Goal: Task Accomplishment & Management: Use online tool/utility

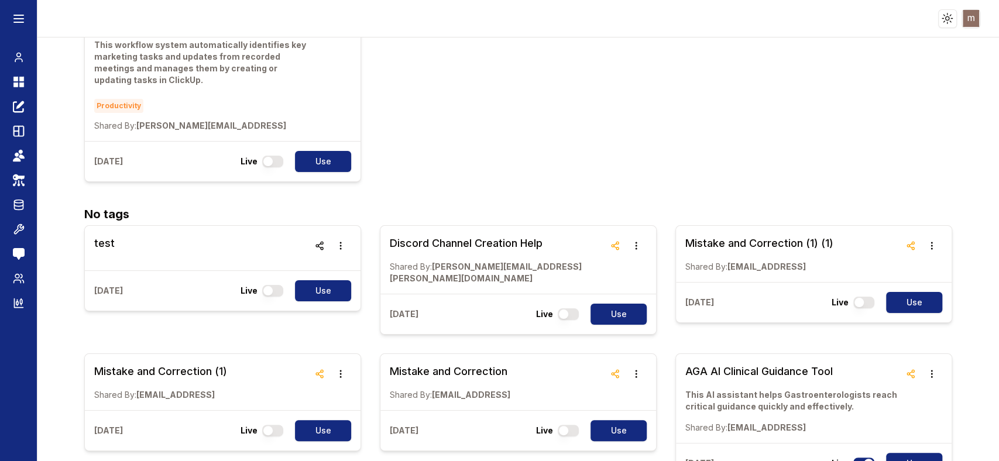
scroll to position [131, 0]
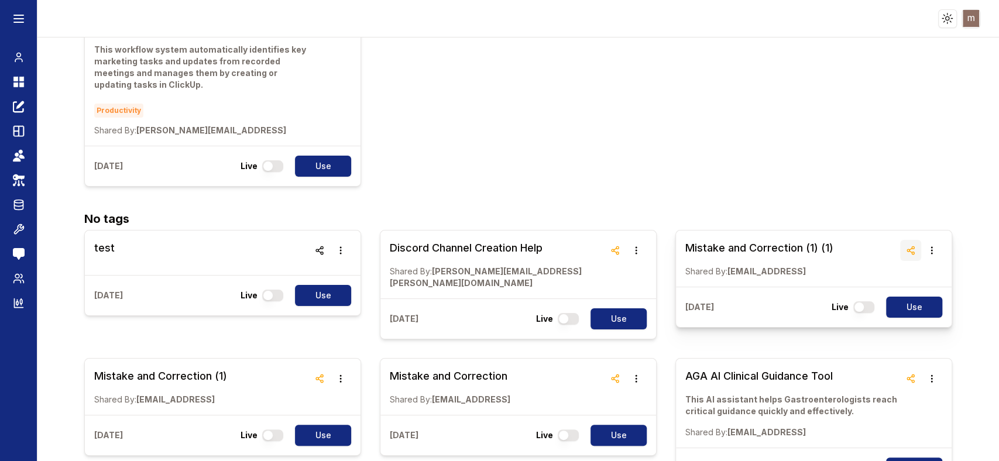
click at [906, 249] on icon "button" at bounding box center [910, 250] width 9 height 9
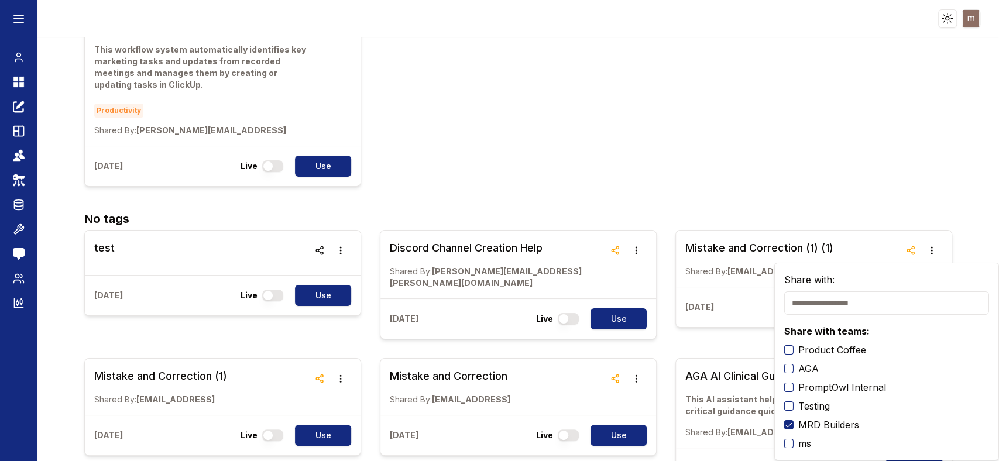
click at [890, 178] on div "Automated Meeting Recording Task Integration System This workflow system automa…" at bounding box center [518, 97] width 868 height 178
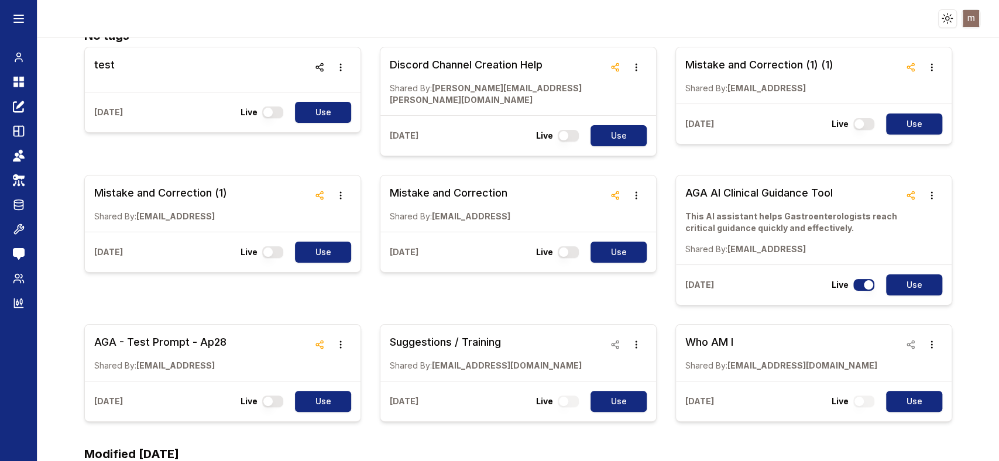
scroll to position [323, 0]
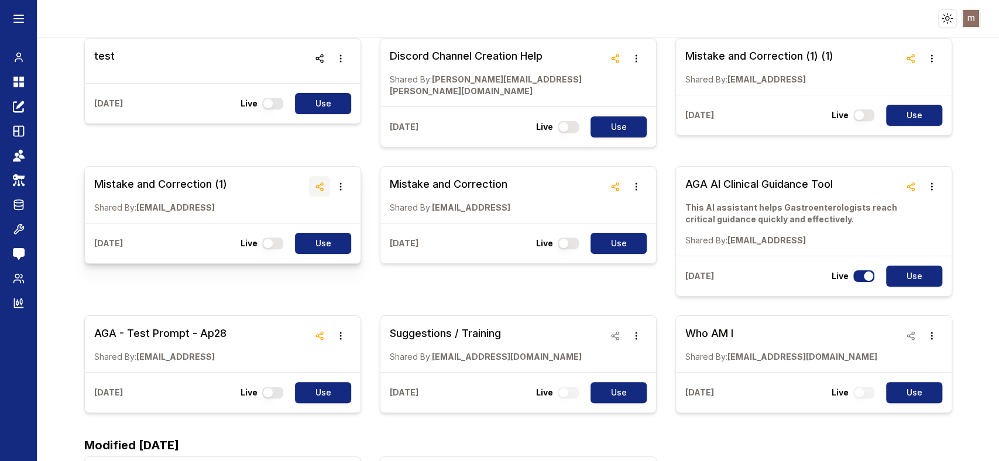
click at [315, 182] on icon "button" at bounding box center [319, 186] width 9 height 9
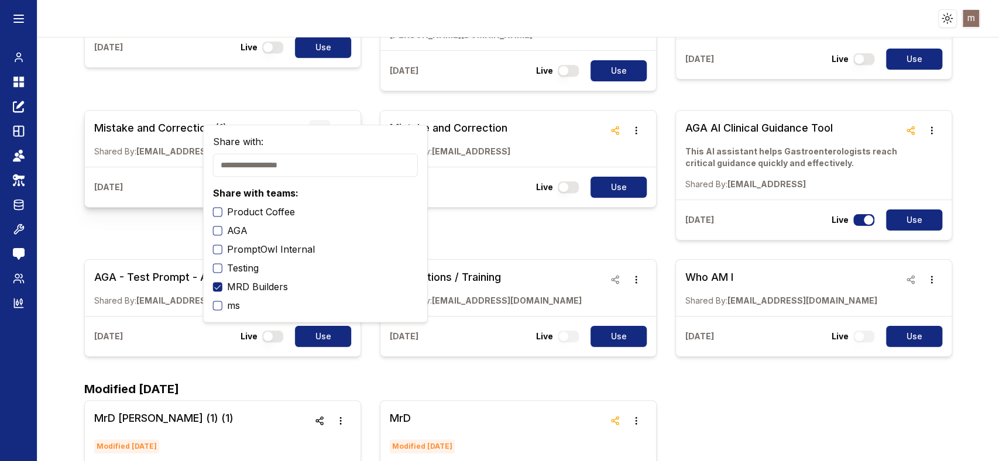
scroll to position [408, 0]
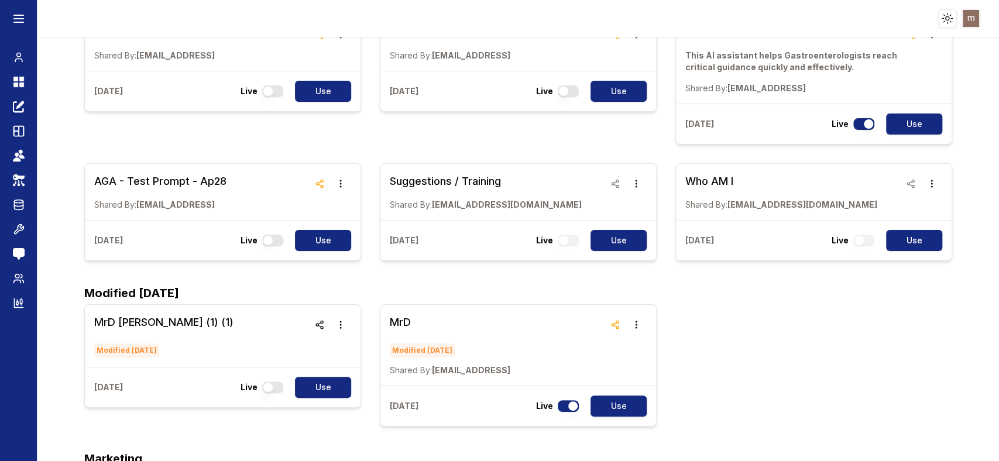
scroll to position [478, 0]
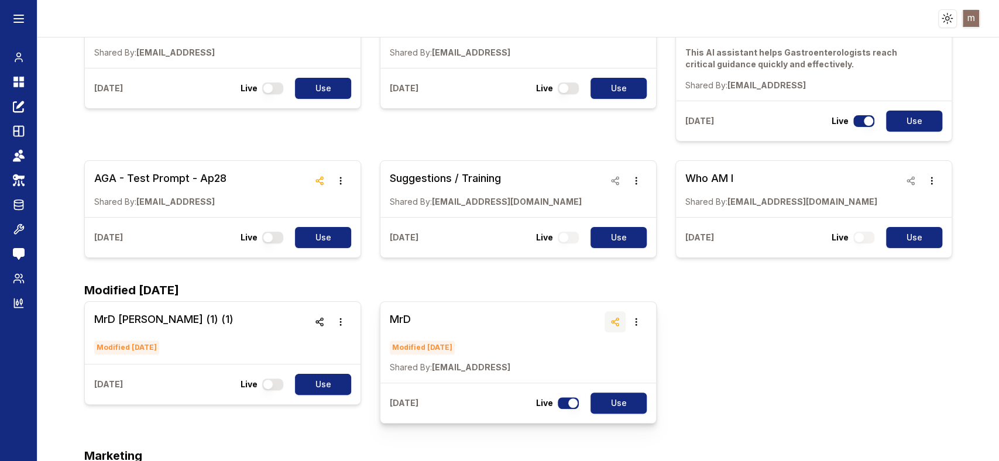
click at [611, 321] on circle "button" at bounding box center [612, 322] width 2 height 2
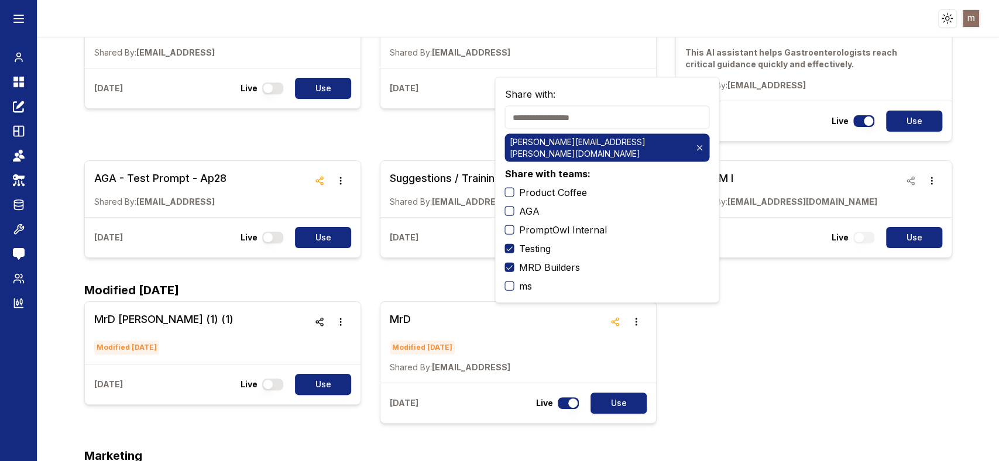
click at [768, 346] on div "MrD [PERSON_NAME] (1) (1) Modified [DATE] [DATE] Live Use MrD Modified [DATE] S…" at bounding box center [518, 362] width 868 height 122
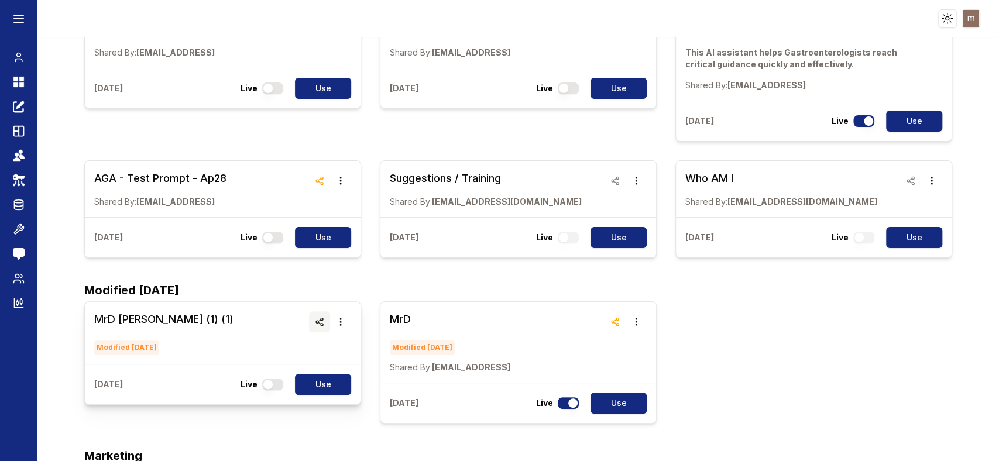
click at [318, 319] on line "button" at bounding box center [319, 320] width 3 height 2
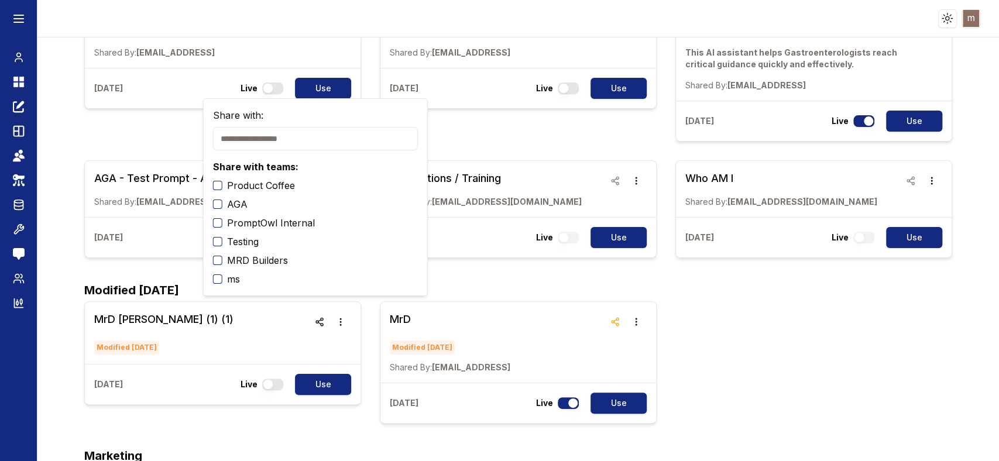
click at [768, 370] on div "MrD [PERSON_NAME] (1) (1) Modified [DATE] [DATE] Live Use MrD Modified [DATE] S…" at bounding box center [518, 362] width 868 height 122
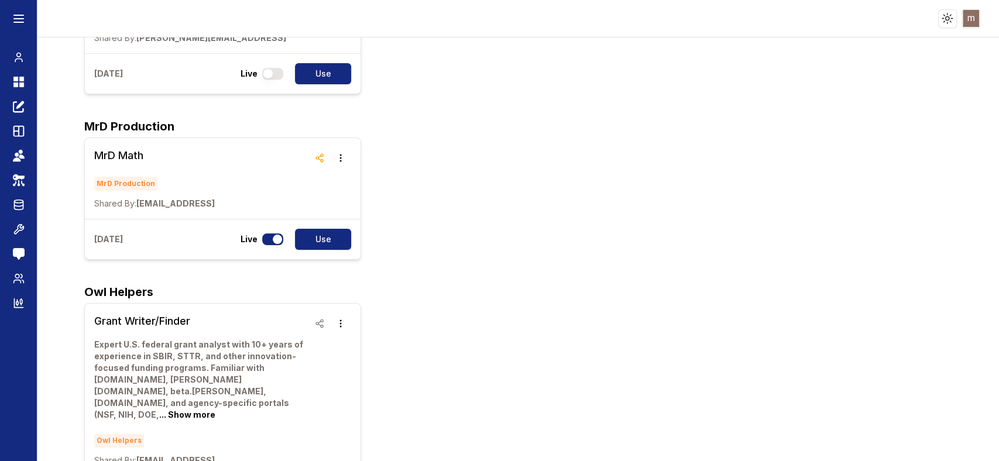
scroll to position [1211, 0]
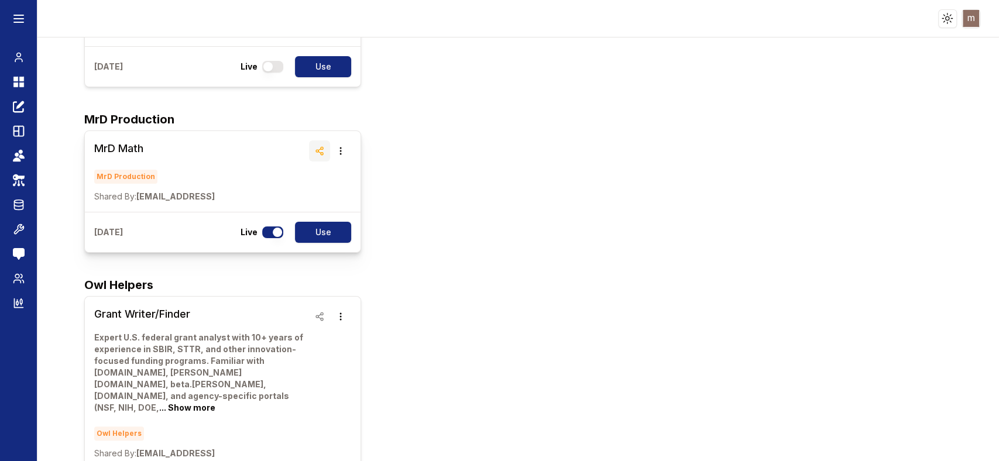
click at [318, 152] on line "button" at bounding box center [319, 153] width 3 height 2
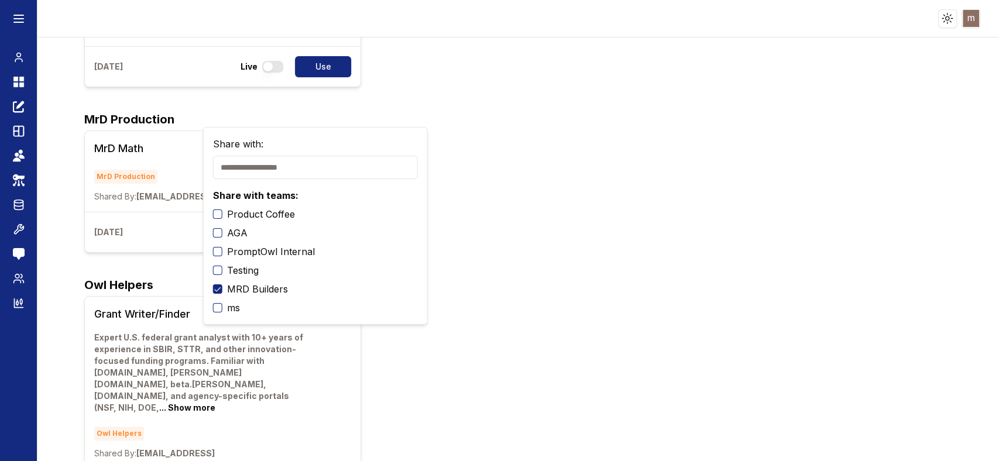
click at [624, 224] on div "Productivity Automated Meeting Recording Task Integration System This workflow …" at bounding box center [518, 223] width 868 height 2631
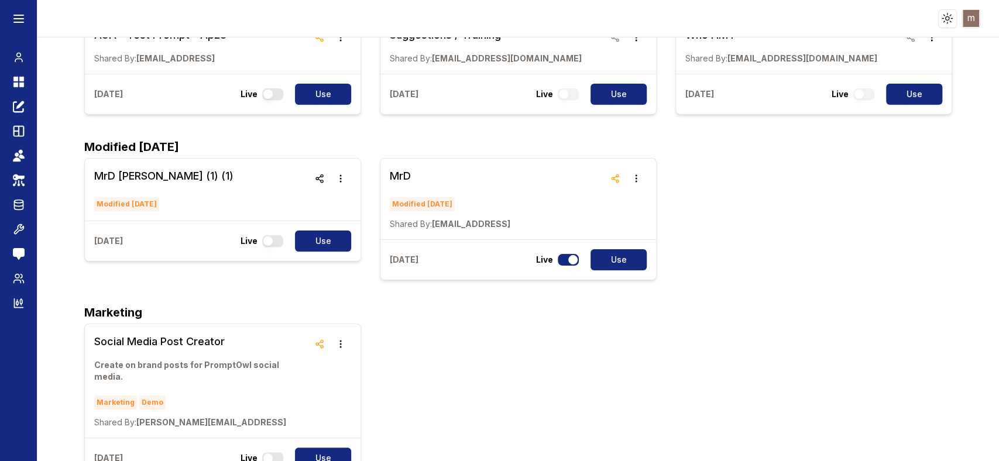
scroll to position [638, 0]
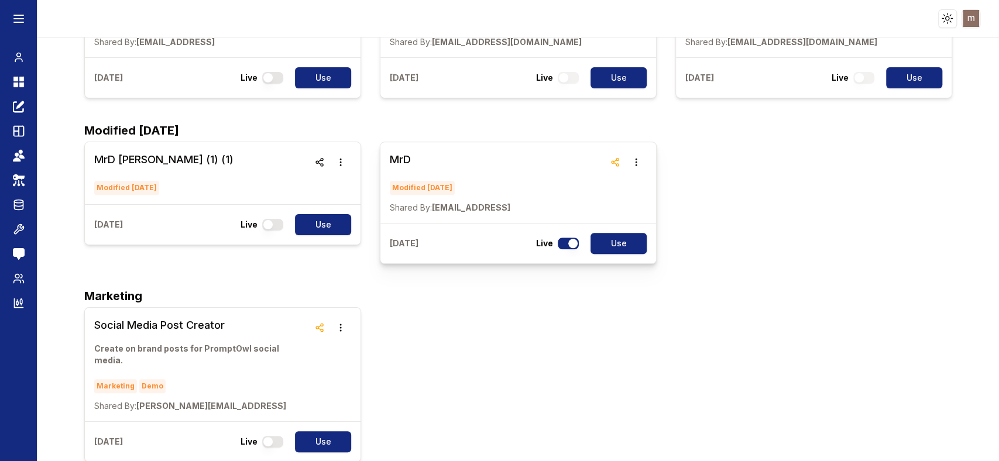
click at [400, 152] on h3 "MrD" at bounding box center [450, 160] width 121 height 16
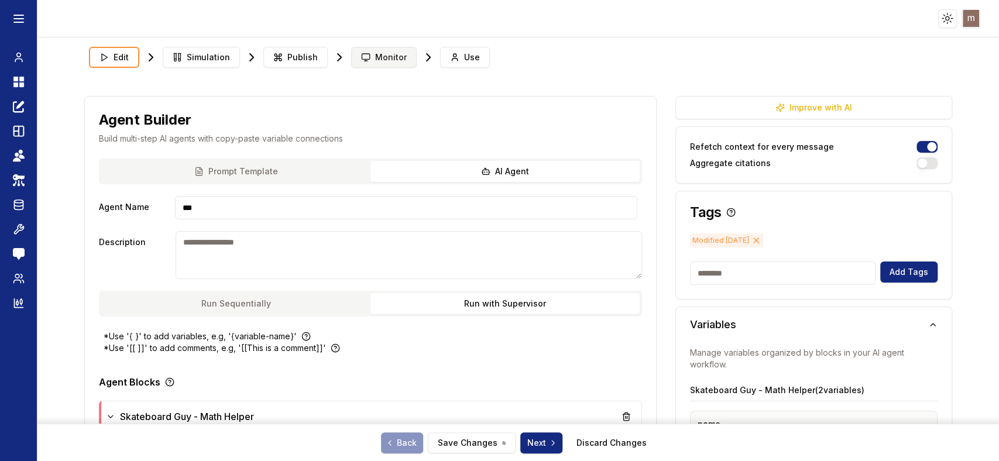
click at [380, 54] on span "Monitor" at bounding box center [391, 57] width 32 height 12
click at [384, 62] on span "Monitor" at bounding box center [391, 57] width 32 height 12
click at [390, 54] on span "Monitor" at bounding box center [391, 57] width 32 height 12
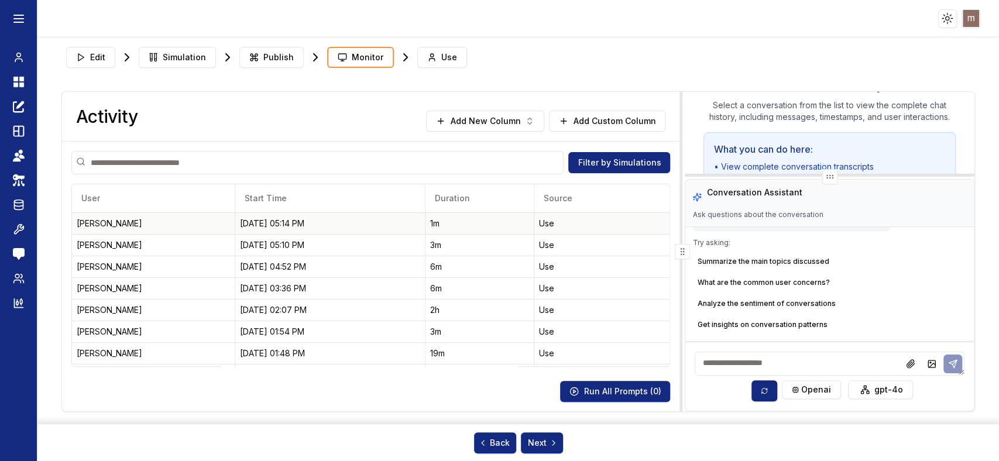
click at [136, 223] on div "[PERSON_NAME]" at bounding box center [153, 224] width 153 height 12
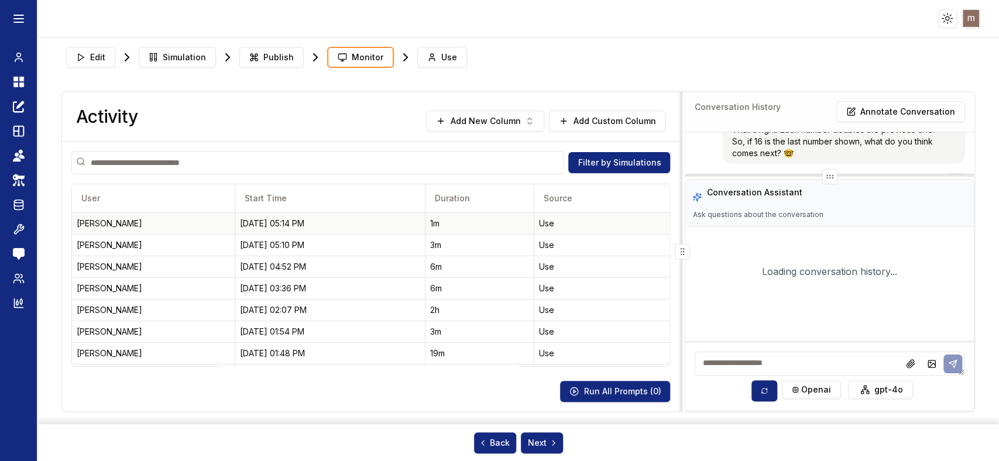
scroll to position [805, 0]
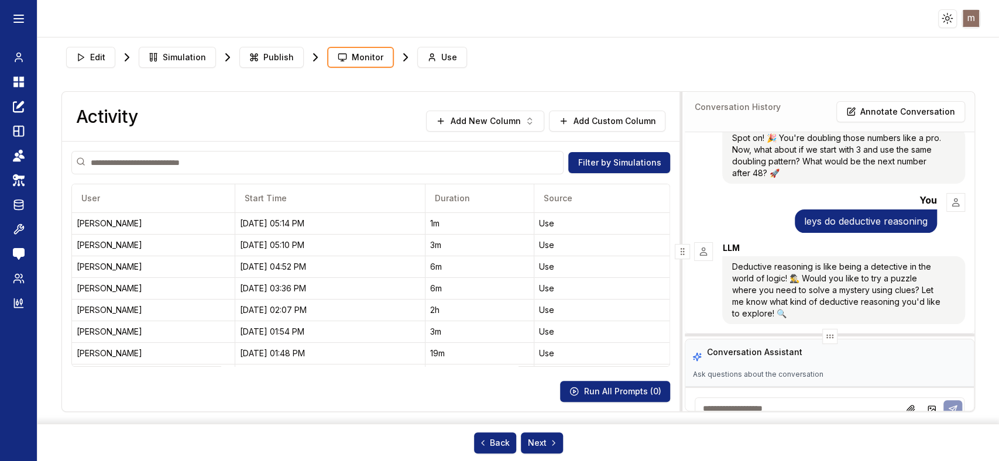
drag, startPoint x: 831, startPoint y: 178, endPoint x: 830, endPoint y: 338, distance: 160.3
click at [830, 338] on icon at bounding box center [829, 336] width 9 height 9
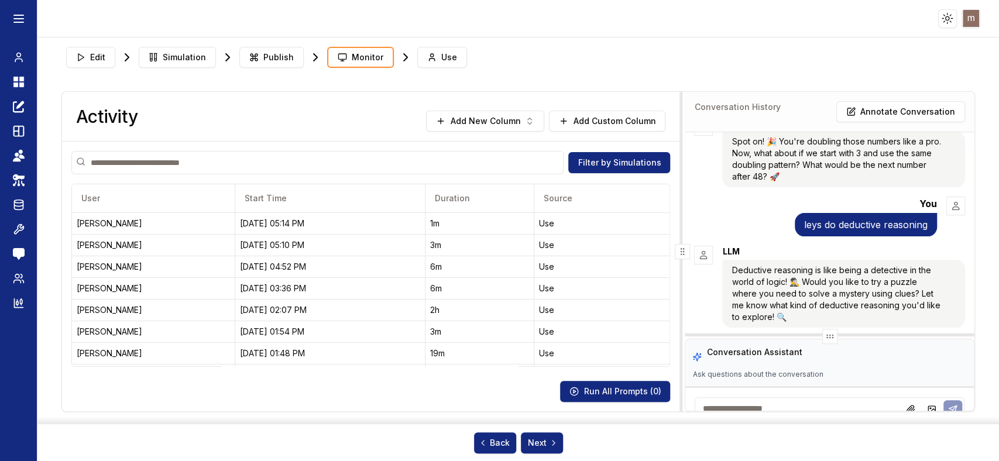
scroll to position [744, 0]
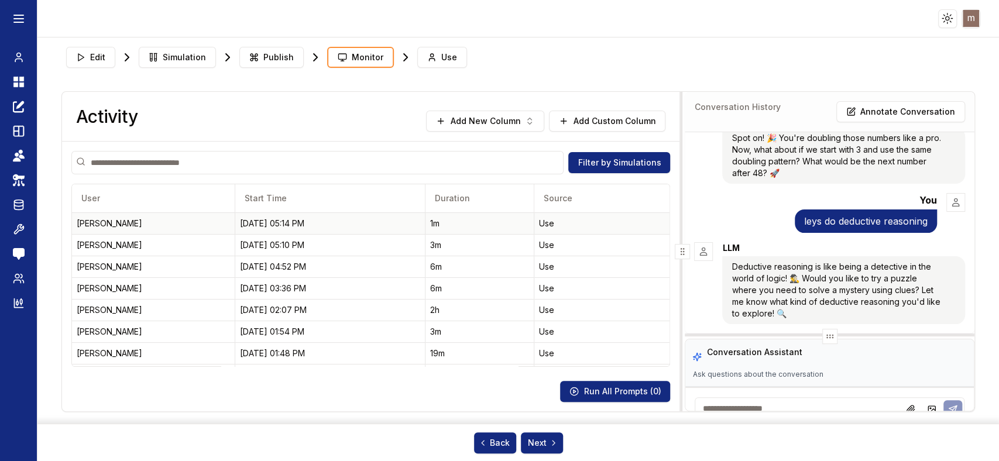
click at [108, 218] on div "[PERSON_NAME]" at bounding box center [153, 224] width 153 height 12
click at [89, 245] on div "[PERSON_NAME]" at bounding box center [153, 245] width 153 height 12
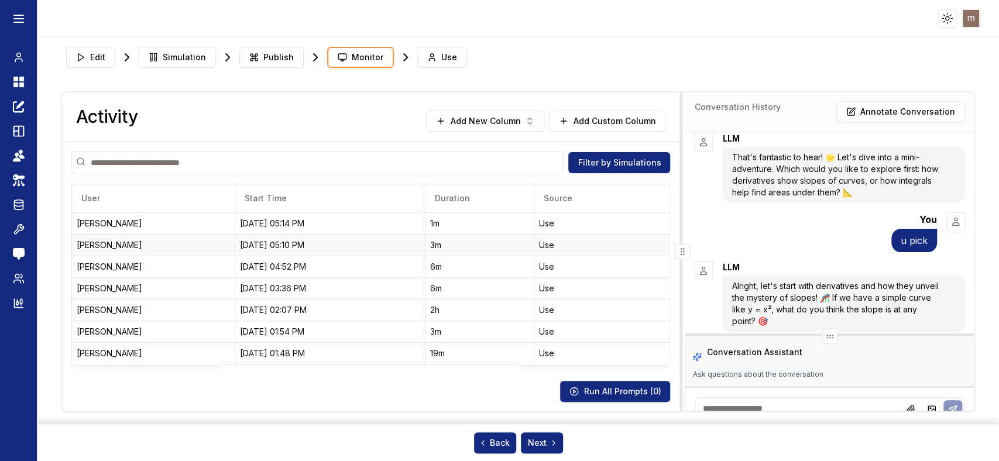
scroll to position [1225, 0]
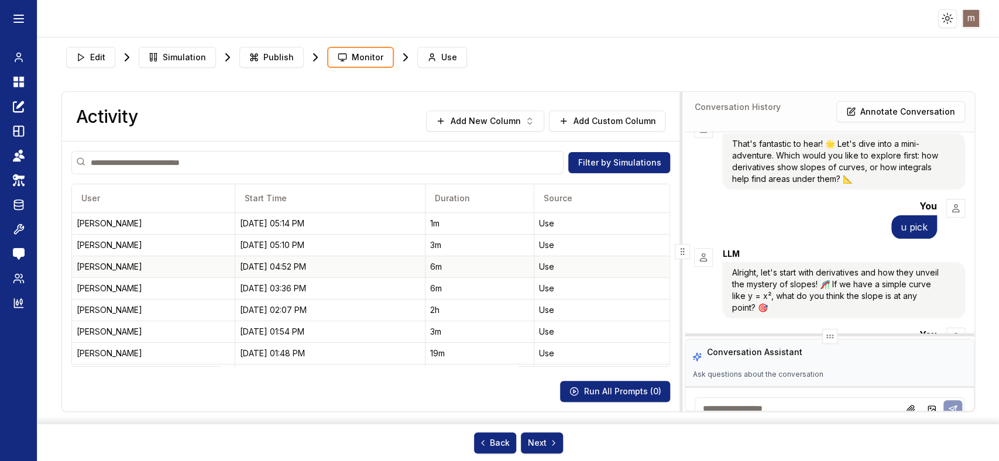
click at [93, 269] on div "[PERSON_NAME]" at bounding box center [153, 267] width 153 height 12
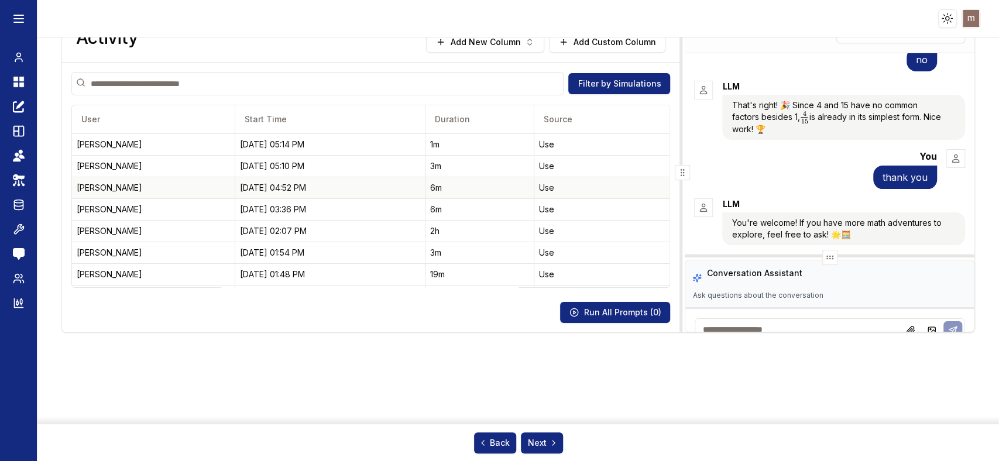
scroll to position [80, 0]
click at [88, 207] on div "[PERSON_NAME]" at bounding box center [153, 209] width 153 height 12
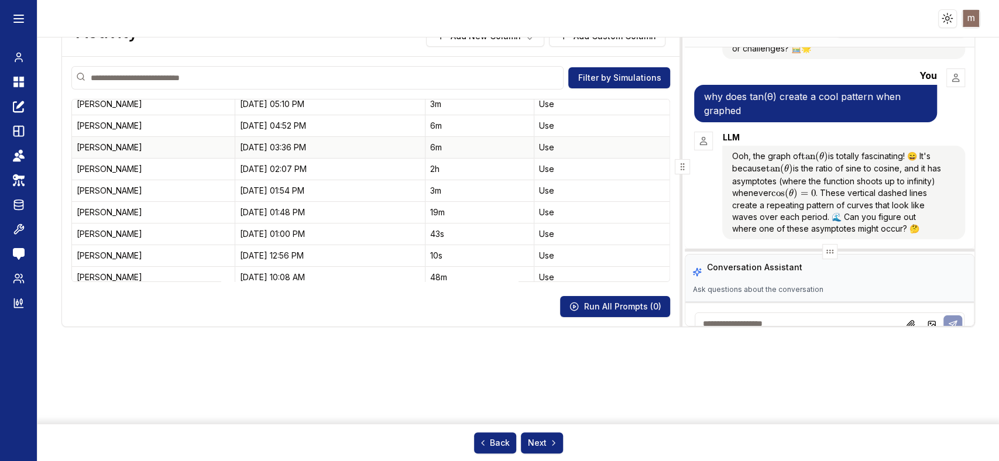
scroll to position [60, 0]
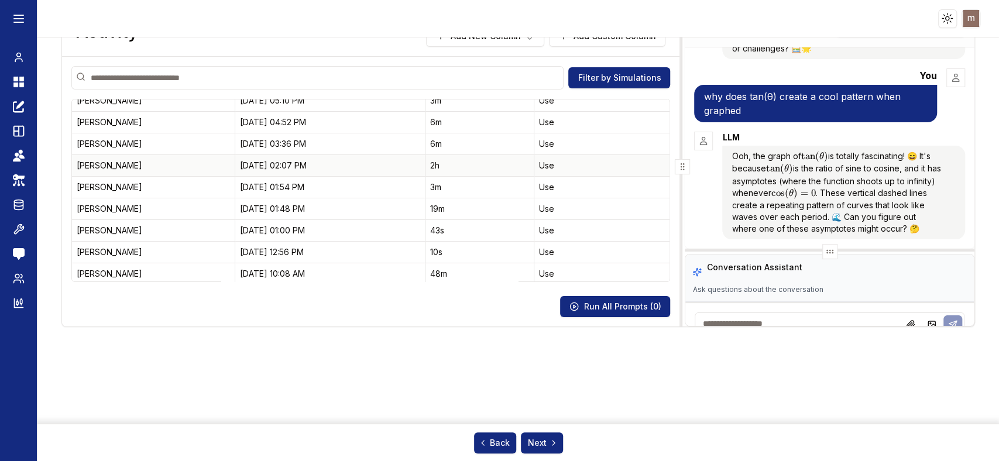
click at [89, 160] on div "[PERSON_NAME]" at bounding box center [153, 166] width 153 height 12
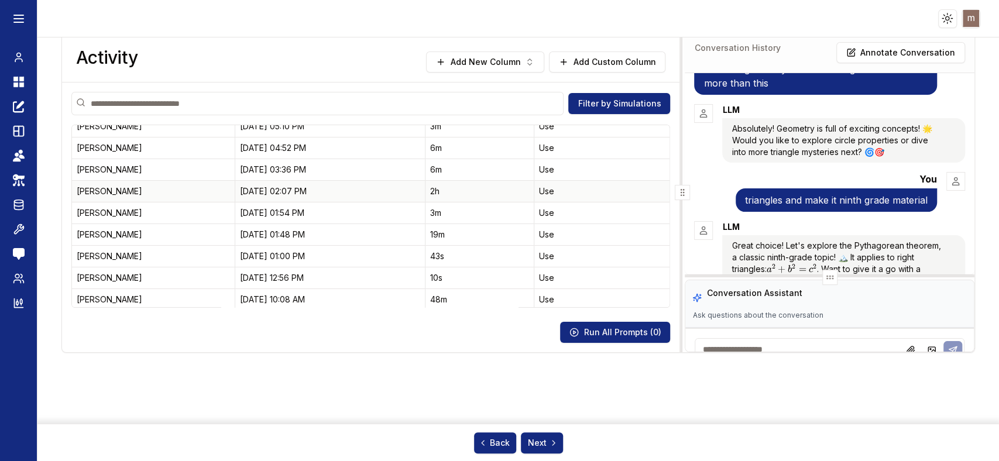
scroll to position [805, 0]
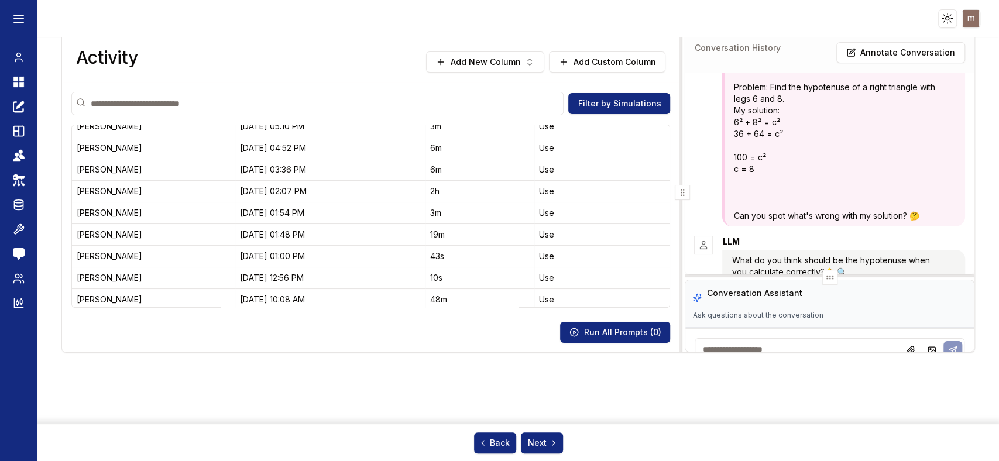
click at [912, 175] on p "Problem: Find the hypotenuse of a right triangle with legs 6 and 8. My solution…" at bounding box center [838, 128] width 208 height 94
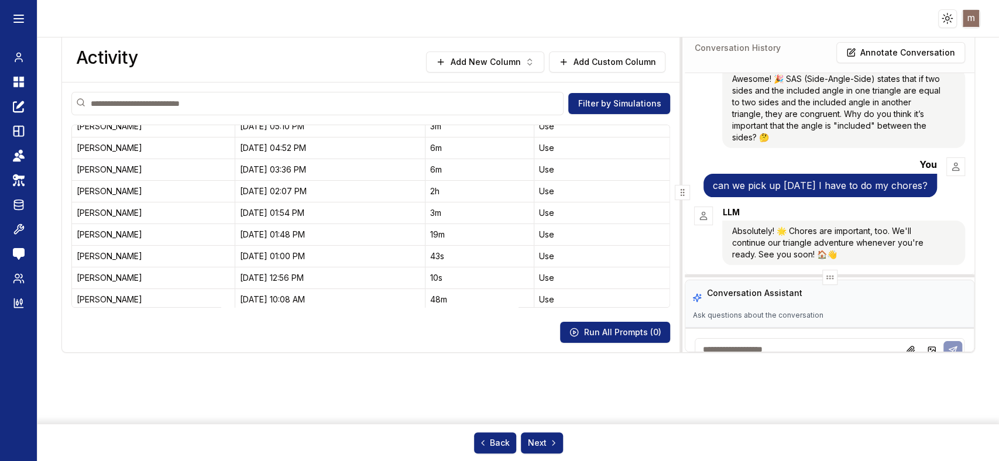
scroll to position [4735, 0]
click at [97, 256] on div "[PERSON_NAME]" at bounding box center [153, 256] width 153 height 12
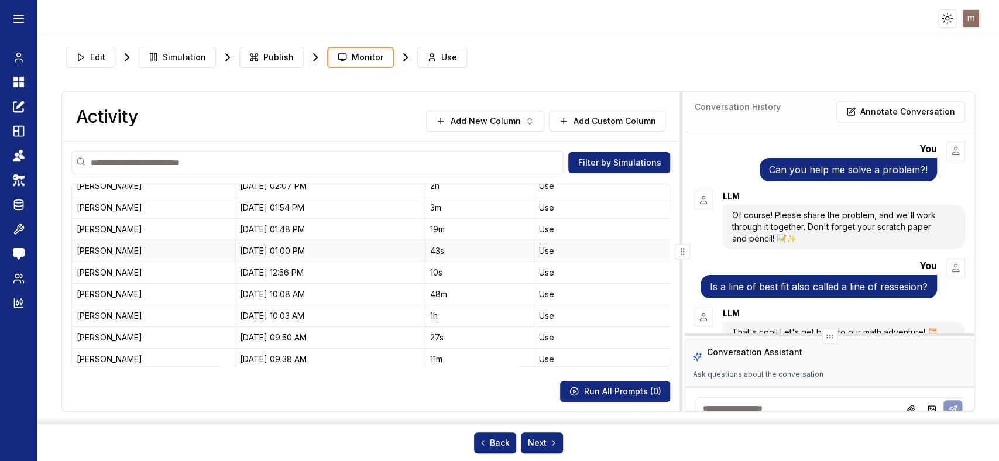
scroll to position [126, 0]
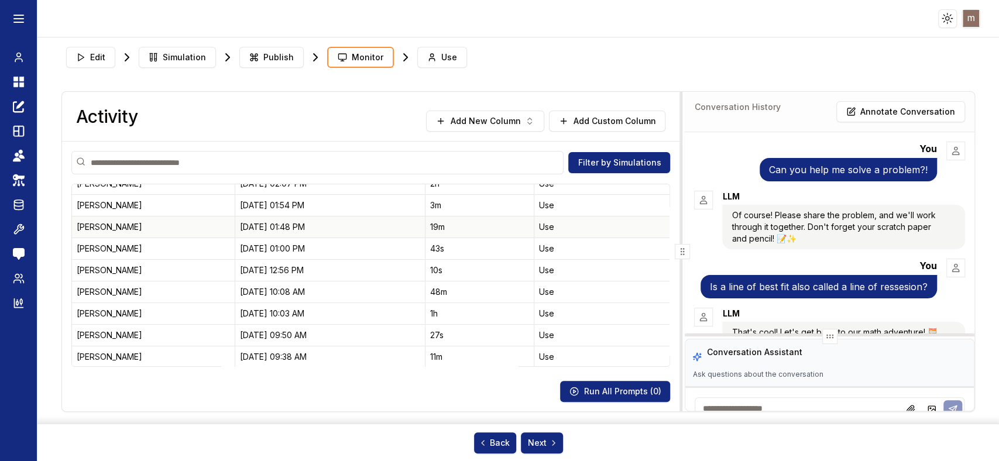
click at [84, 225] on div "[PERSON_NAME]" at bounding box center [153, 227] width 153 height 12
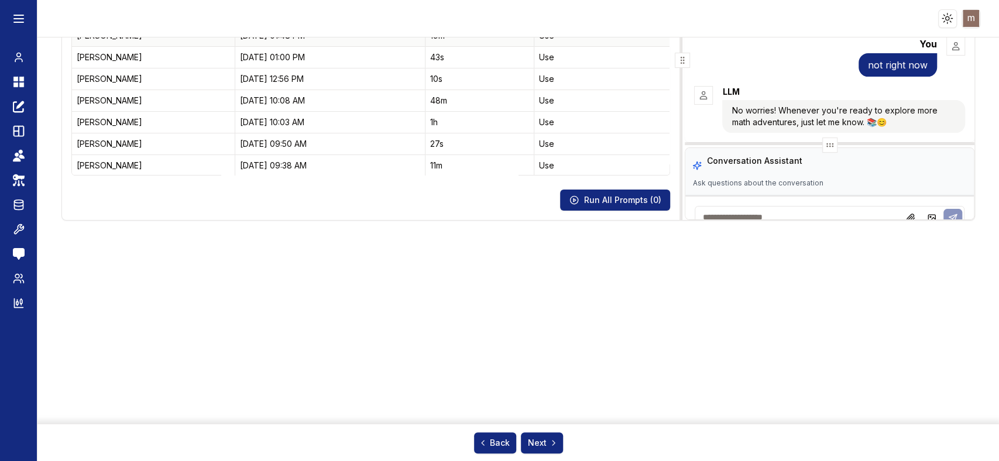
scroll to position [4274, 0]
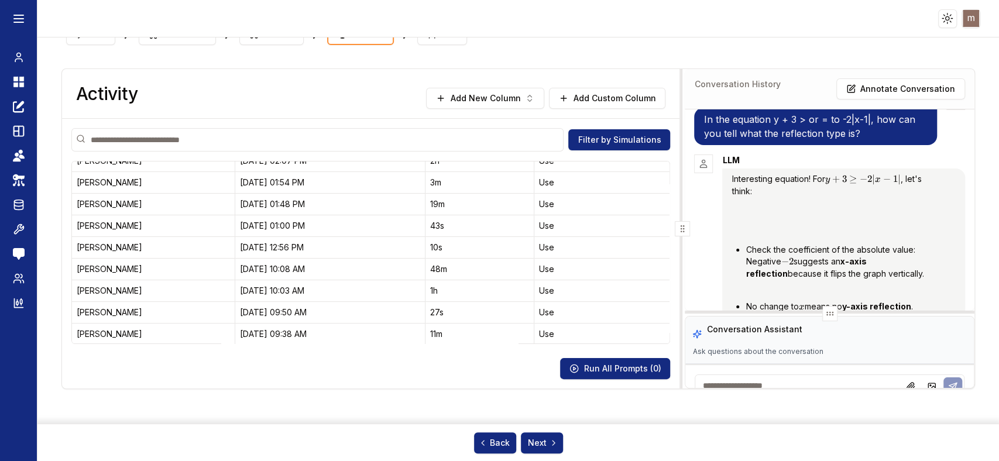
scroll to position [426, 0]
click at [81, 242] on div "[PERSON_NAME]" at bounding box center [153, 248] width 153 height 12
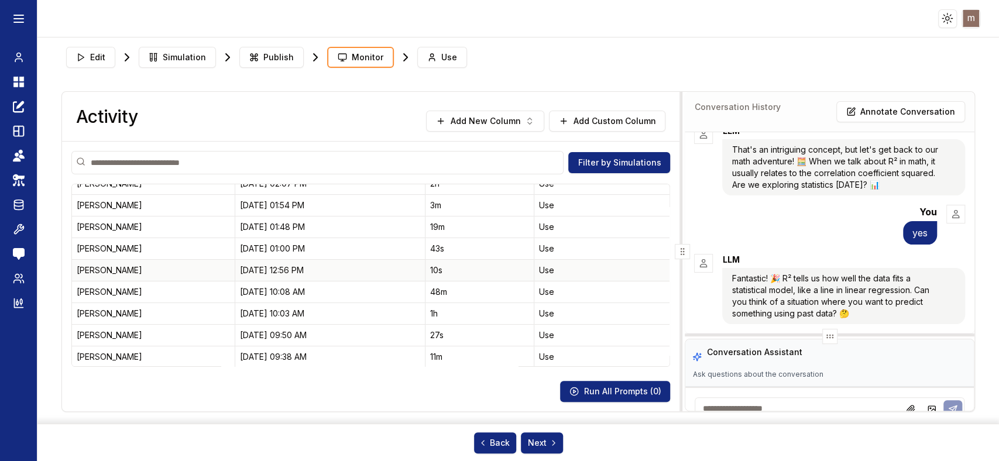
scroll to position [0, 0]
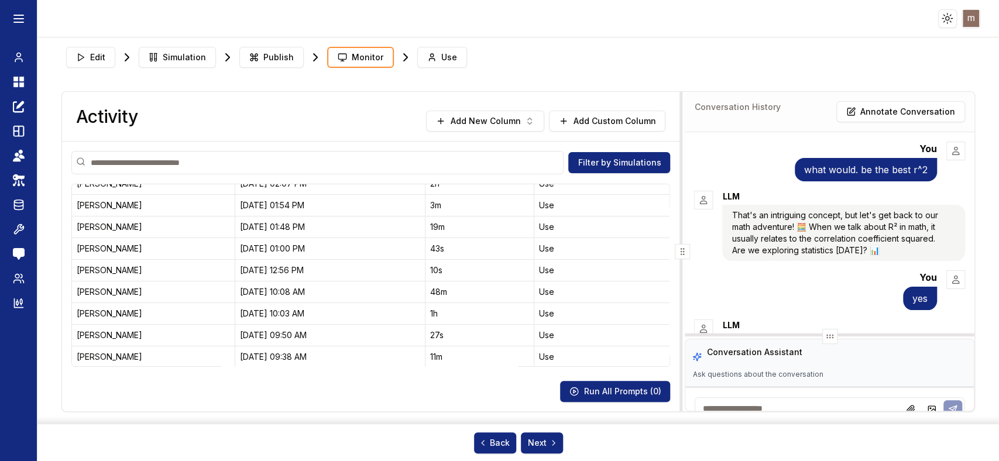
click at [917, 253] on p "That's an intriguing concept, but let's get back to our math adventure! 🧮 When …" at bounding box center [836, 232] width 210 height 47
click at [89, 290] on div "[PERSON_NAME]" at bounding box center [153, 292] width 153 height 12
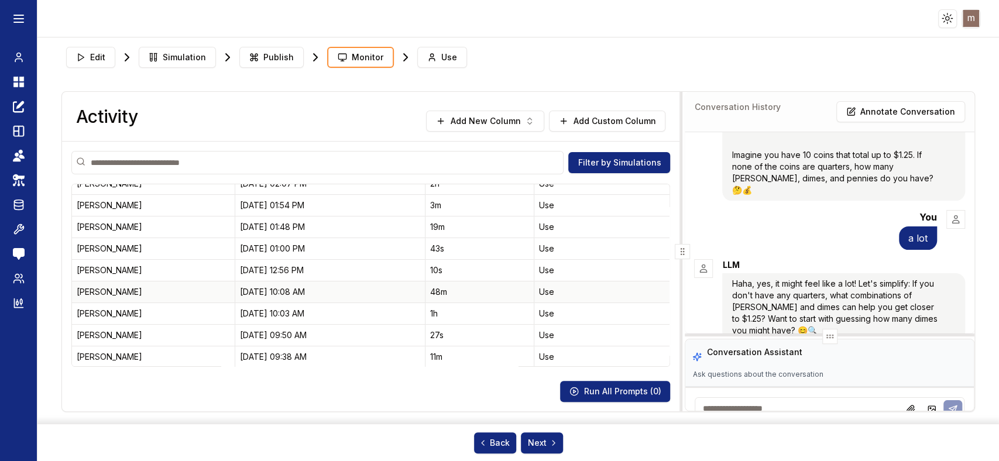
scroll to position [3344, 0]
click at [95, 271] on div "[PERSON_NAME]" at bounding box center [153, 270] width 153 height 12
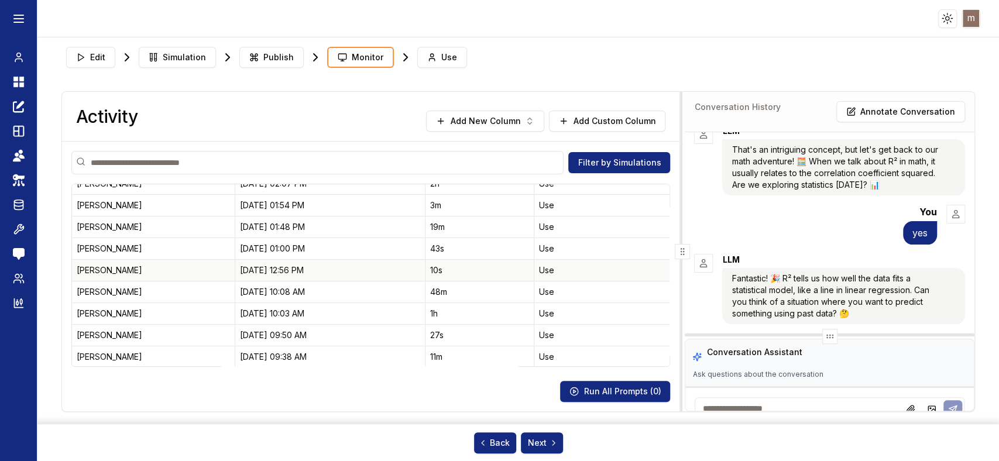
scroll to position [77, 0]
click at [89, 295] on div "[PERSON_NAME]" at bounding box center [153, 292] width 153 height 12
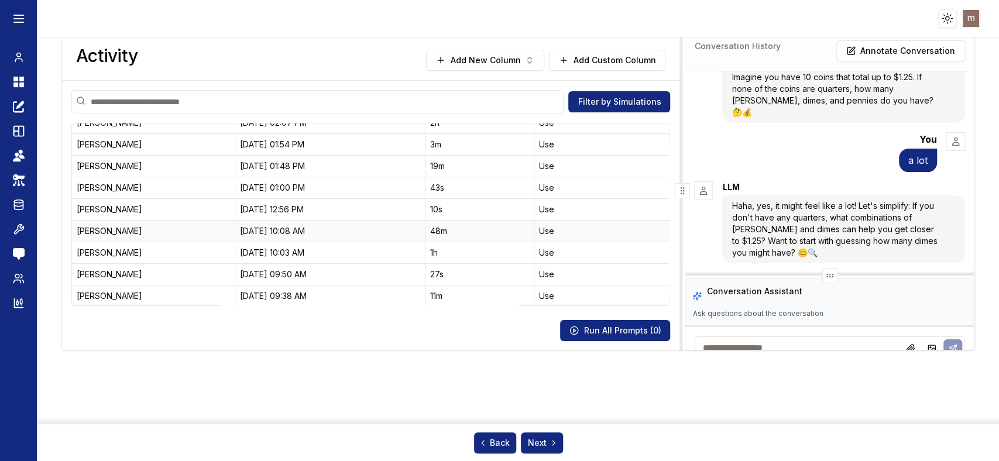
scroll to position [0, 0]
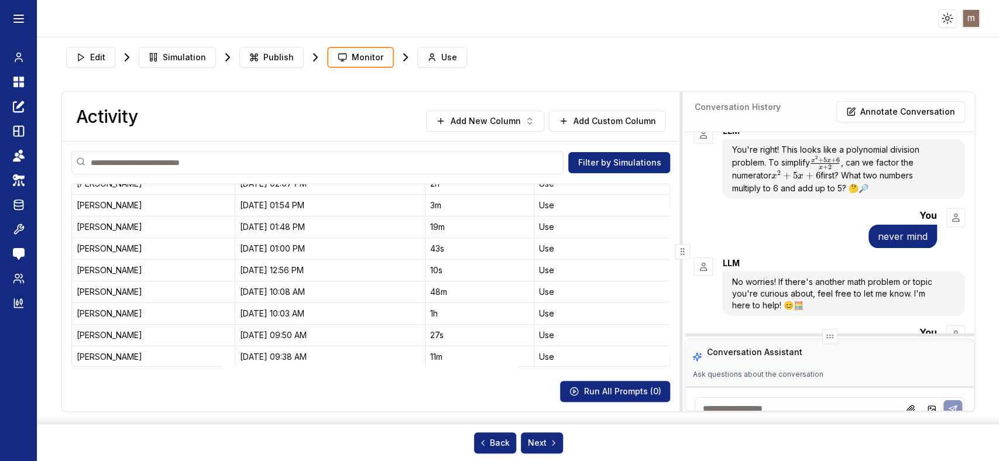
click at [947, 226] on img at bounding box center [956, 218] width 18 height 18
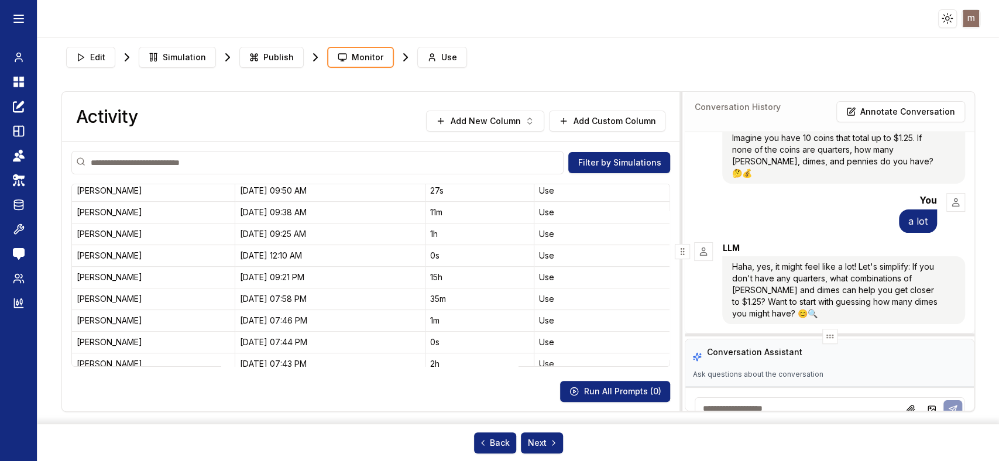
scroll to position [271, 0]
click at [82, 279] on div "[PERSON_NAME]" at bounding box center [153, 277] width 153 height 12
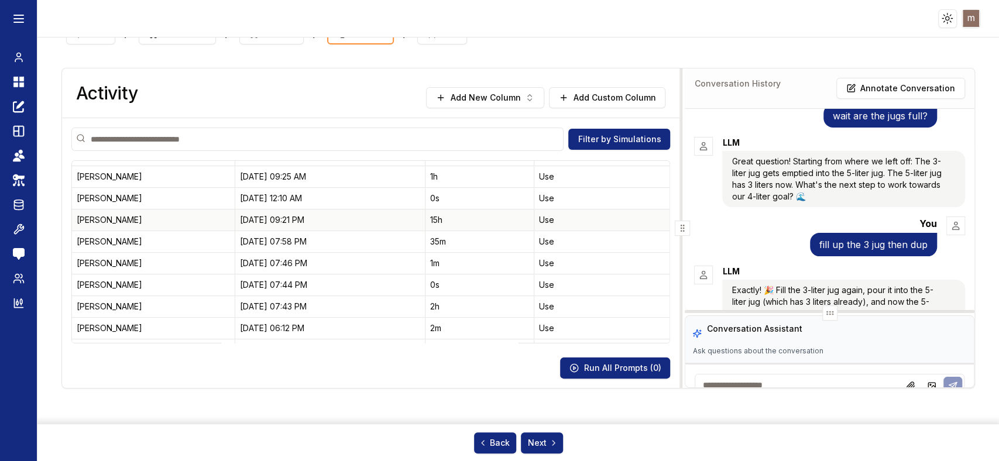
scroll to position [307, 0]
click at [89, 236] on div "[PERSON_NAME]" at bounding box center [153, 240] width 153 height 12
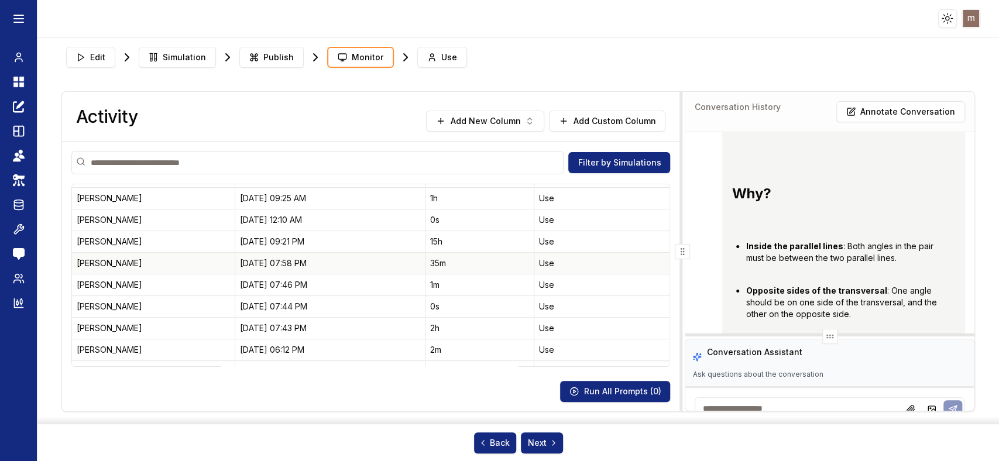
scroll to position [3066, 0]
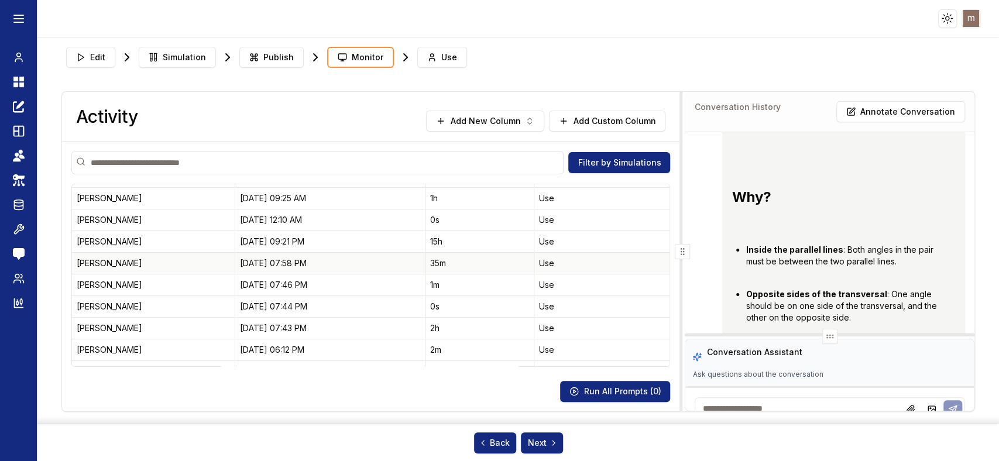
click at [91, 259] on div "[PERSON_NAME]" at bounding box center [153, 263] width 153 height 12
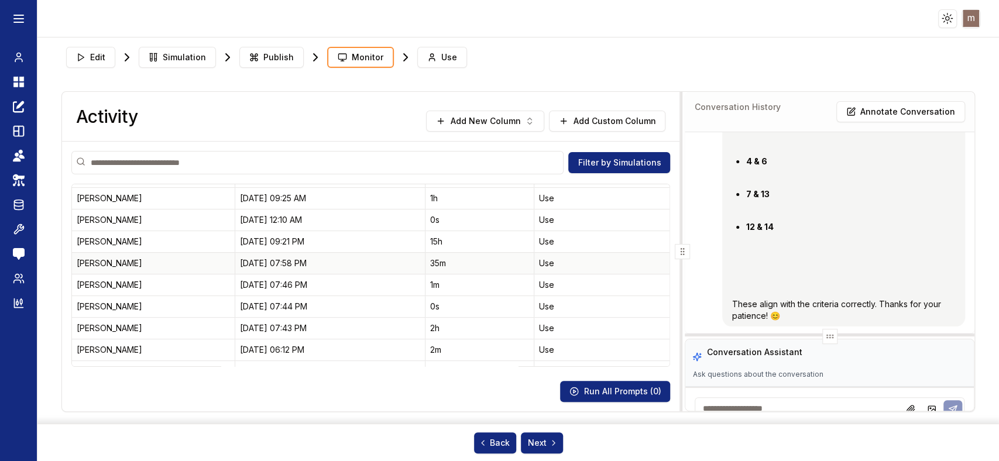
scroll to position [3891, 0]
click at [89, 287] on div "[PERSON_NAME]" at bounding box center [153, 285] width 153 height 12
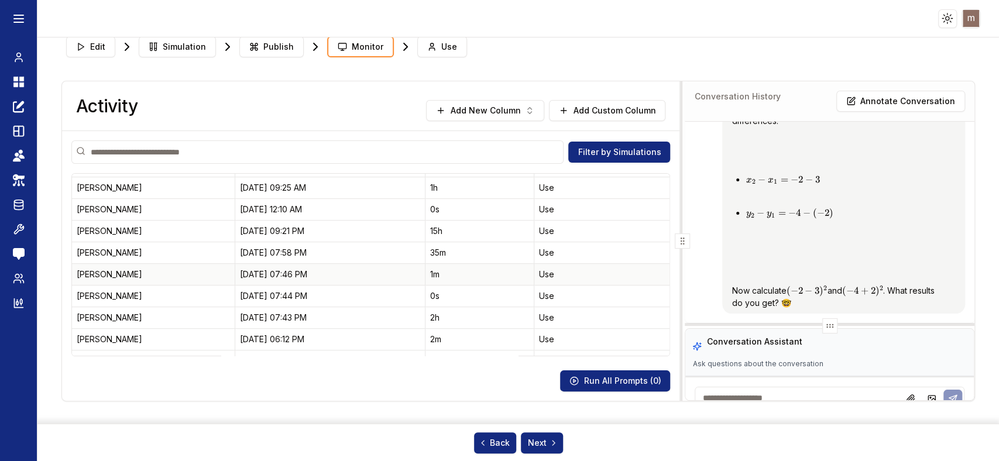
scroll to position [590, 0]
click at [81, 321] on div "[PERSON_NAME]" at bounding box center [153, 318] width 153 height 12
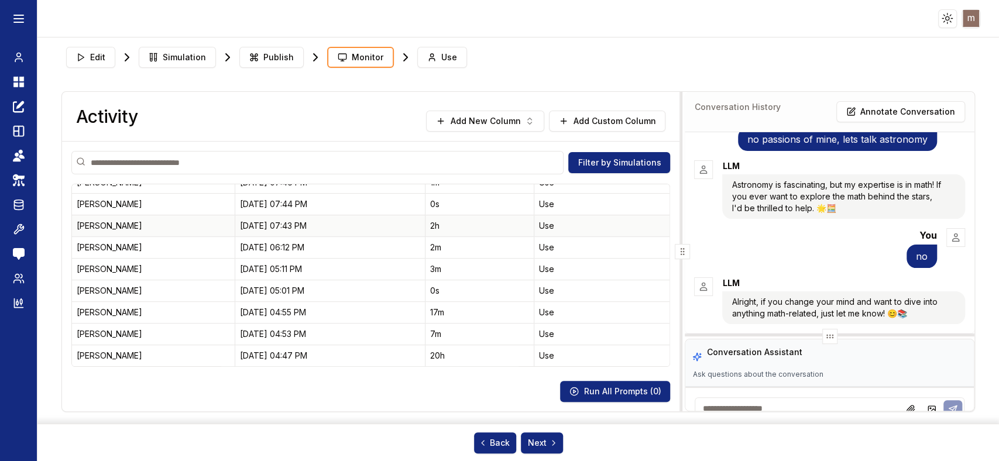
scroll to position [423, 0]
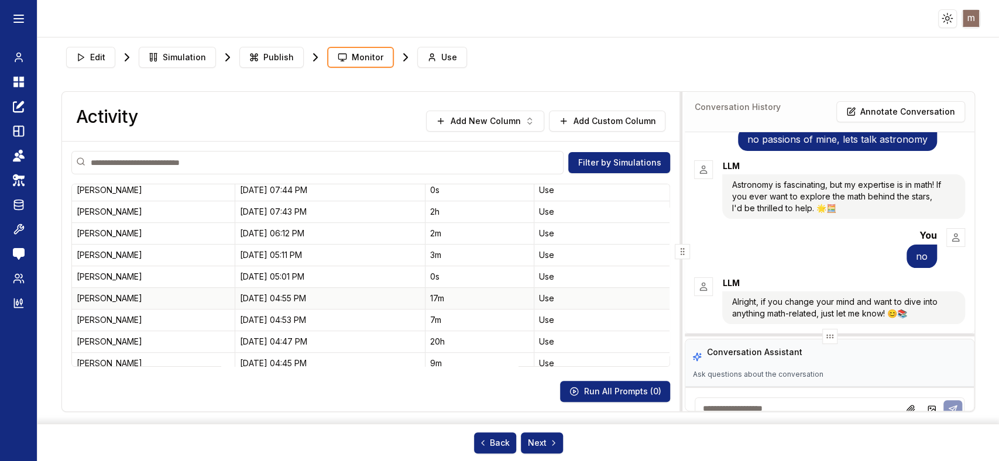
click at [90, 295] on div "[PERSON_NAME]" at bounding box center [153, 299] width 153 height 12
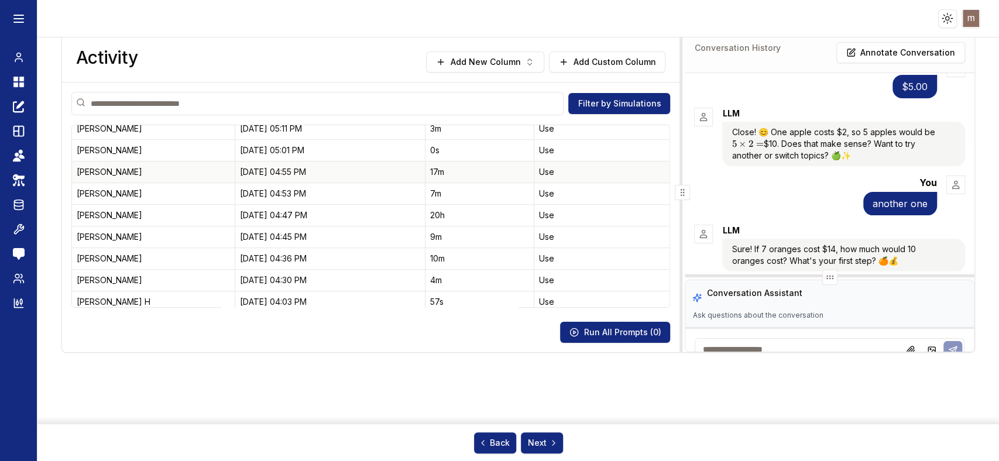
scroll to position [491, 0]
click at [95, 167] on div "[PERSON_NAME]" at bounding box center [153, 171] width 153 height 12
click at [86, 167] on div "[PERSON_NAME]" at bounding box center [153, 171] width 153 height 12
click at [86, 193] on div "[PERSON_NAME]" at bounding box center [153, 193] width 153 height 12
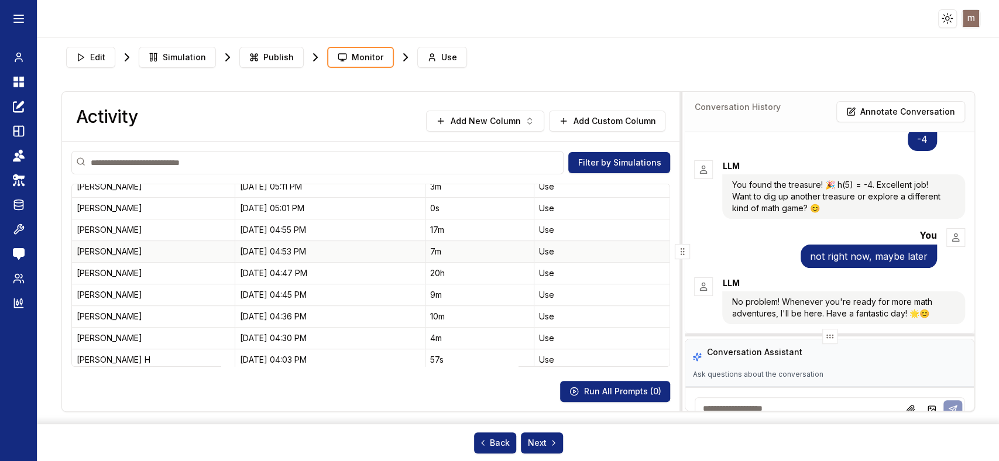
scroll to position [0, 0]
